Goal: Use online tool/utility: Use online tool/utility

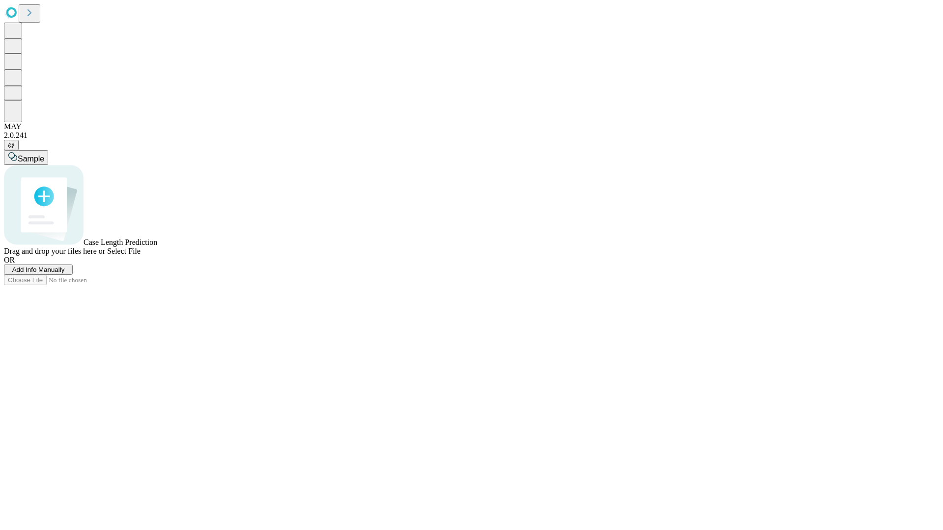
click at [65, 274] on span "Add Info Manually" at bounding box center [38, 269] width 53 height 7
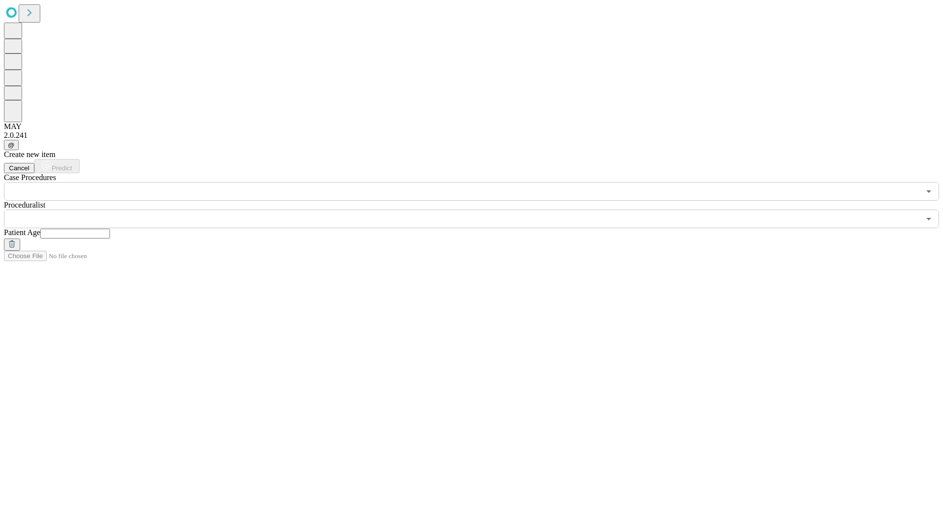
click at [110, 229] on input "text" at bounding box center [75, 234] width 70 height 10
type input "**"
click at [478, 210] on input "text" at bounding box center [462, 219] width 916 height 19
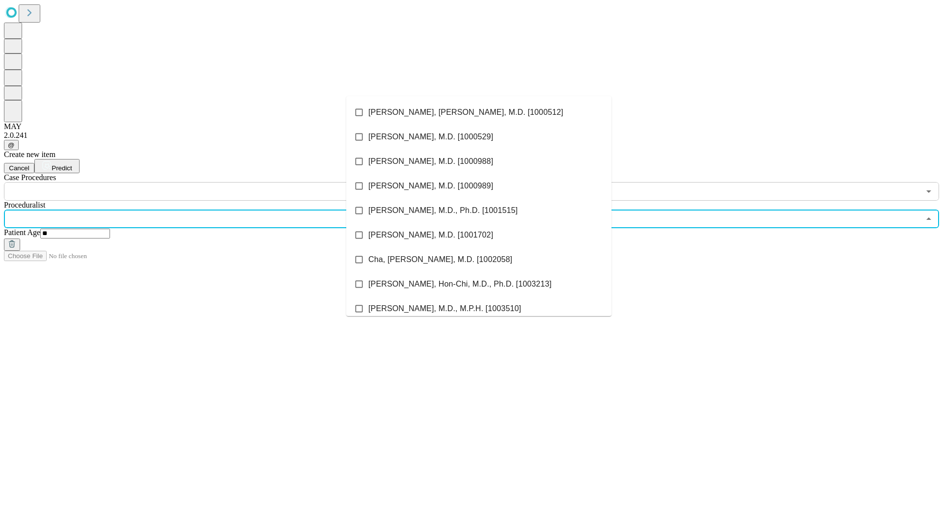
click at [479, 112] on li "[PERSON_NAME], [PERSON_NAME], M.D. [1000512]" at bounding box center [478, 112] width 265 height 25
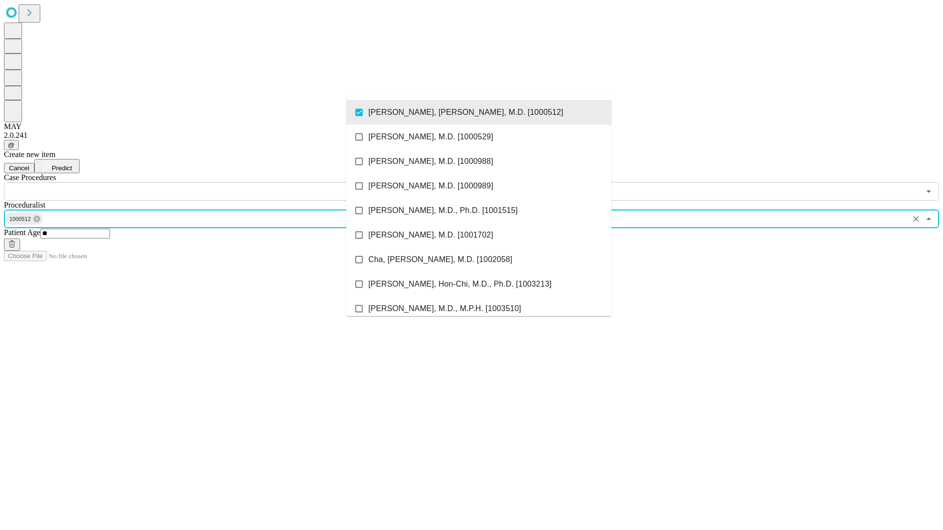
click at [206, 182] on input "text" at bounding box center [462, 191] width 916 height 19
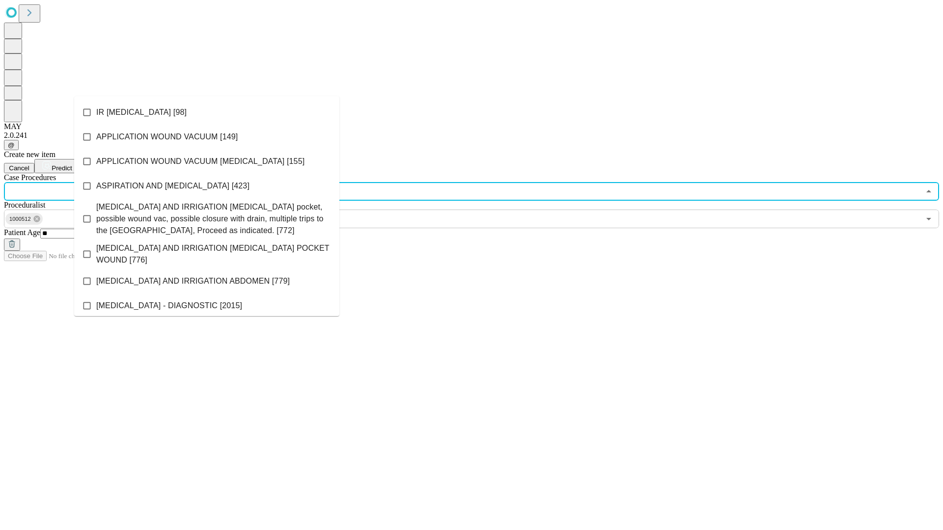
click at [207, 112] on li "IR [MEDICAL_DATA] [98]" at bounding box center [206, 112] width 265 height 25
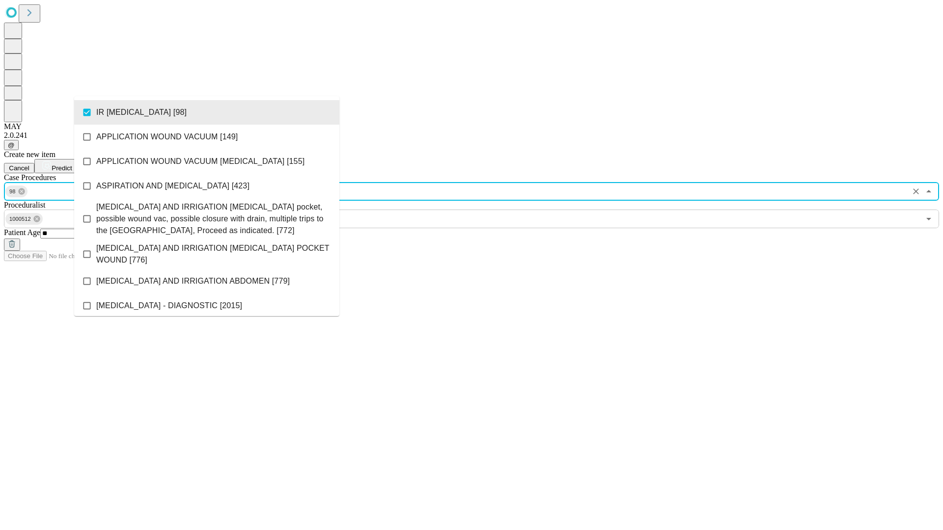
click at [72, 165] on span "Predict" at bounding box center [62, 168] width 20 height 7
